Goal: Information Seeking & Learning: Learn about a topic

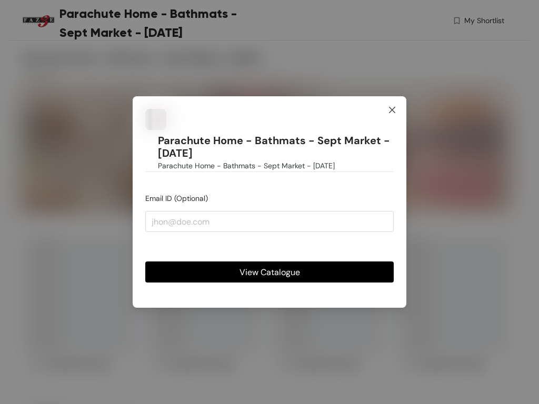
click at [392, 110] on icon "close" at bounding box center [392, 110] width 8 height 8
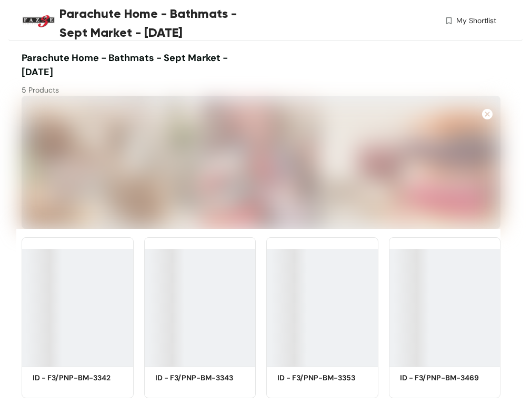
scroll to position [77, 0]
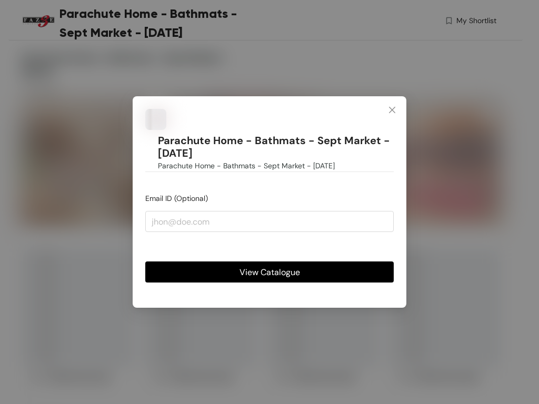
click at [269, 272] on span "View Catalogue" at bounding box center [269, 272] width 61 height 13
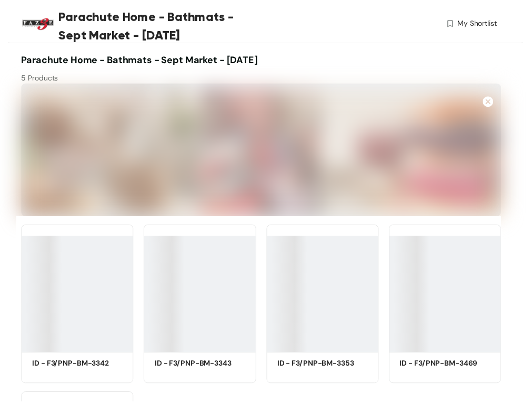
scroll to position [77, 0]
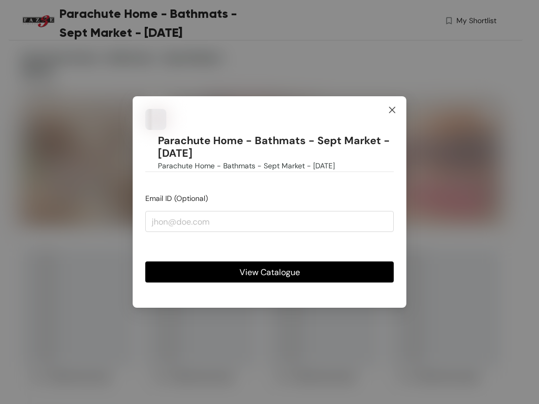
click at [392, 110] on icon "close" at bounding box center [392, 110] width 8 height 8
paste input "test@example.com"
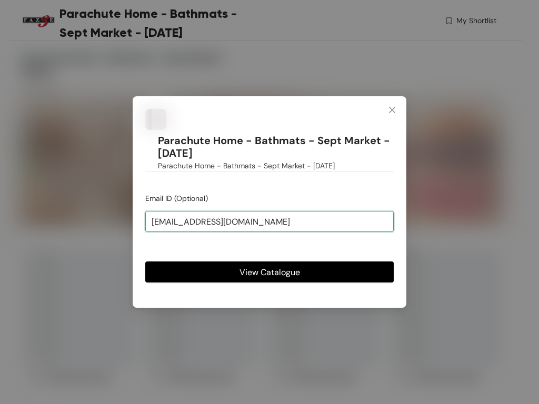
type input "test@example.com"
click at [269, 266] on span "View Catalogue" at bounding box center [269, 272] width 61 height 13
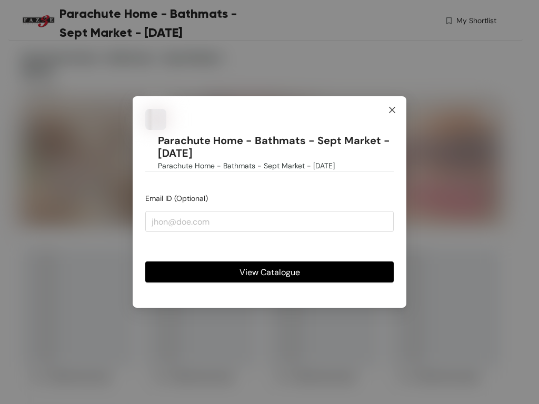
click at [392, 120] on span "Close" at bounding box center [392, 110] width 28 height 28
